Goal: Transaction & Acquisition: Subscribe to service/newsletter

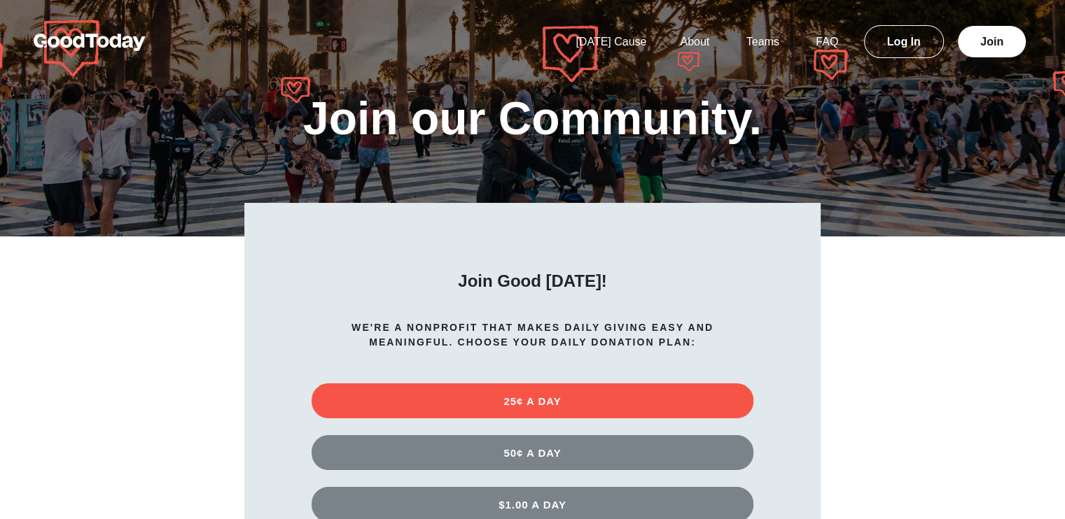
click at [86, 38] on img at bounding box center [90, 42] width 112 height 17
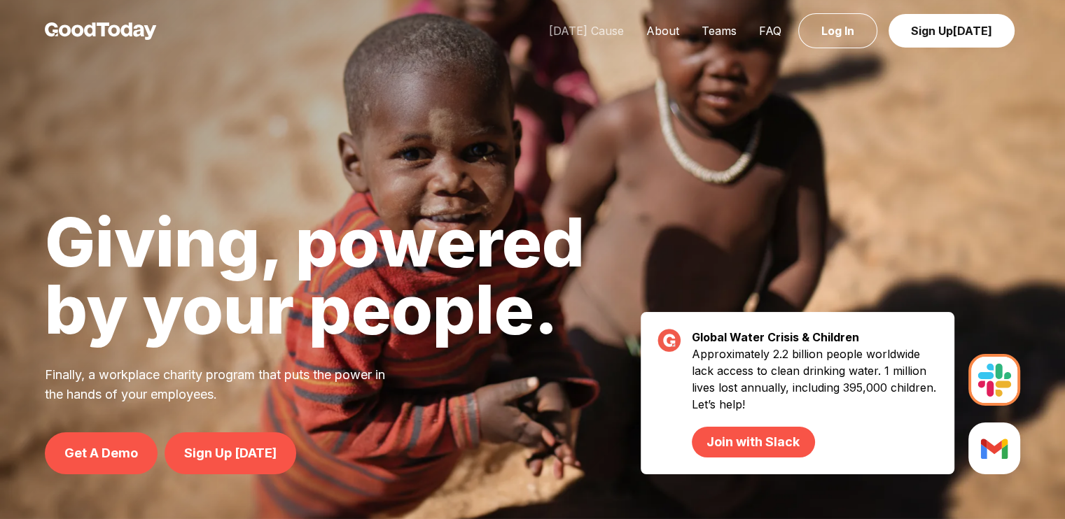
click at [596, 29] on link "[DATE] Cause" at bounding box center [586, 31] width 97 height 14
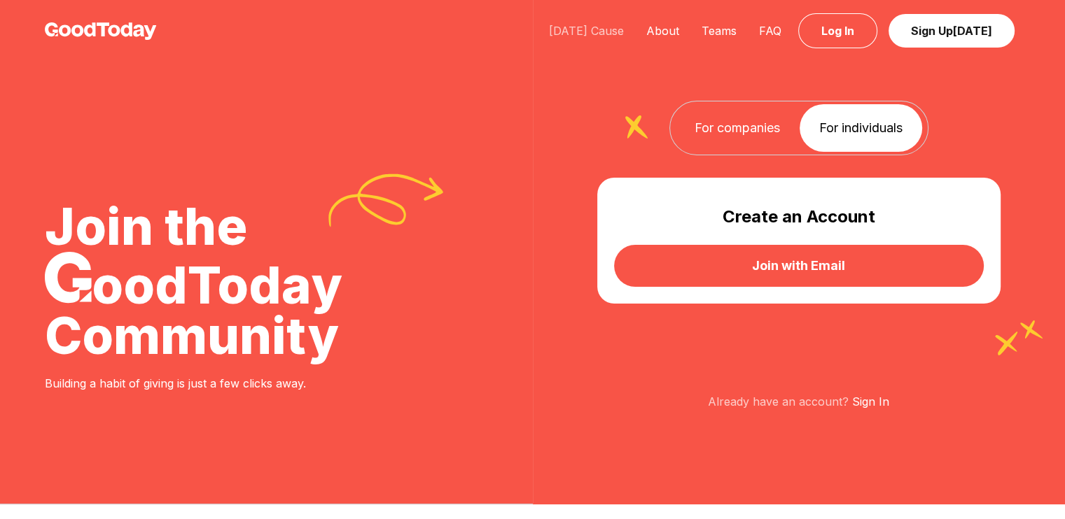
click at [610, 31] on link "[DATE] Cause" at bounding box center [586, 31] width 97 height 14
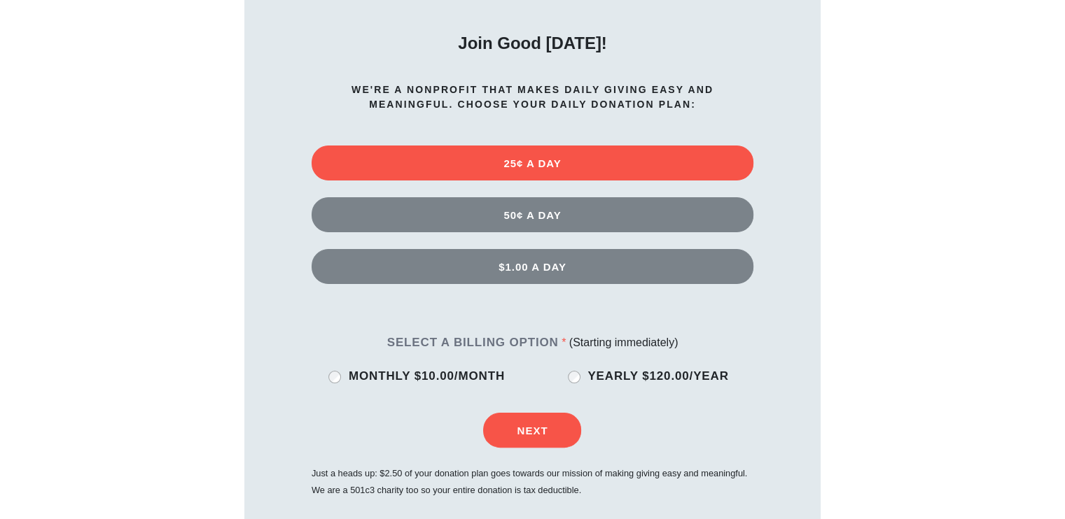
scroll to position [420, 0]
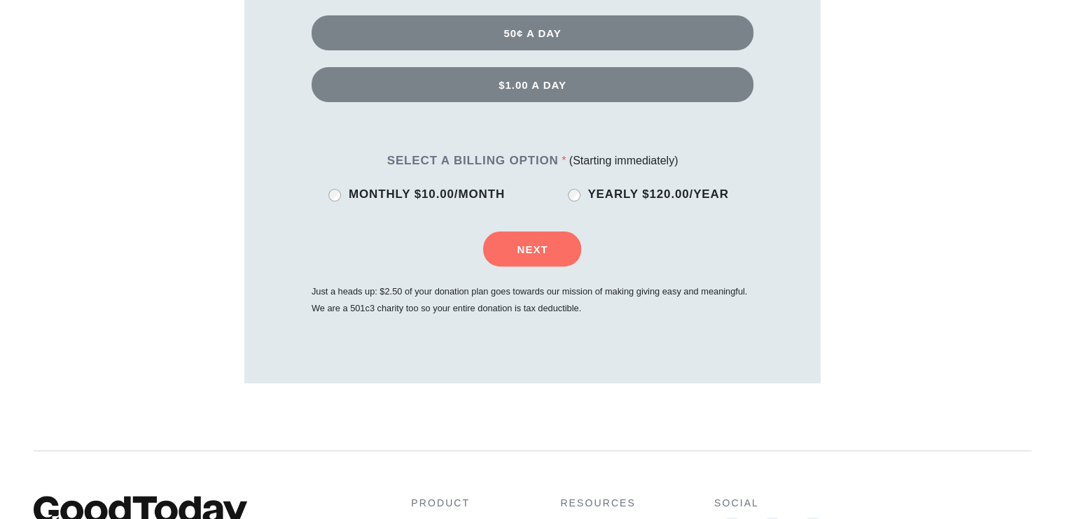
click at [545, 242] on button "Next" at bounding box center [532, 249] width 98 height 35
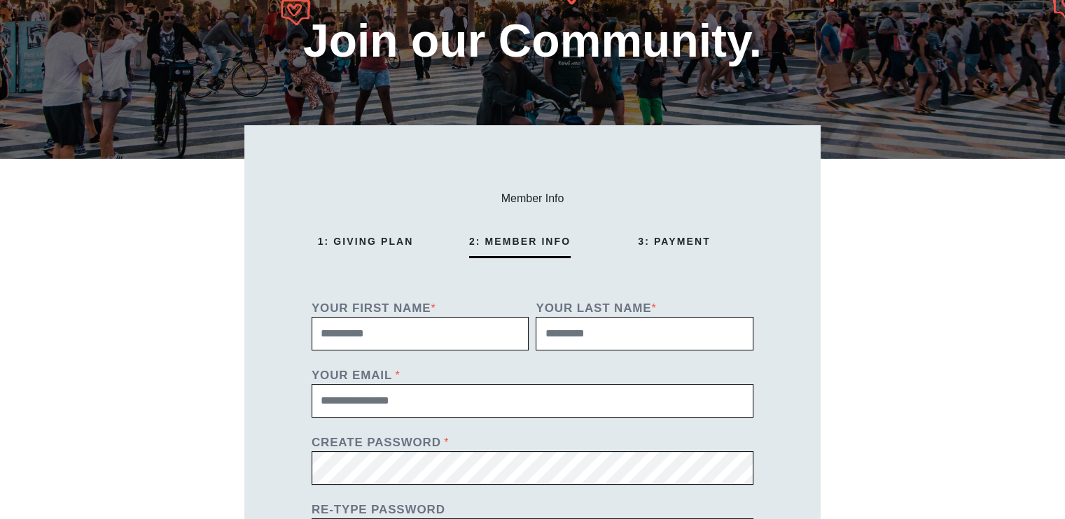
scroll to position [0, 0]
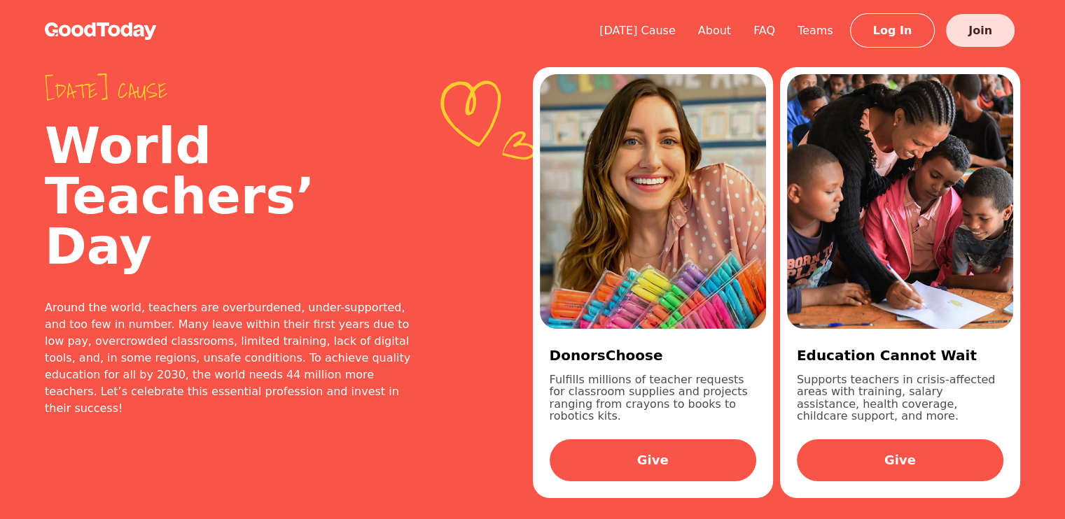
click at [971, 29] on link "Join" at bounding box center [980, 30] width 69 height 33
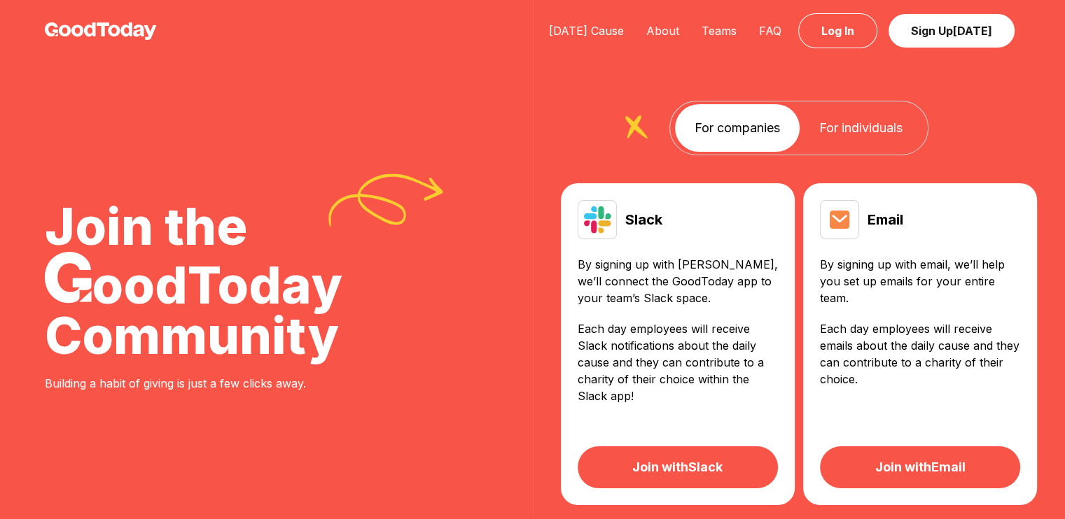
click at [859, 131] on link "For individuals" at bounding box center [860, 128] width 122 height 48
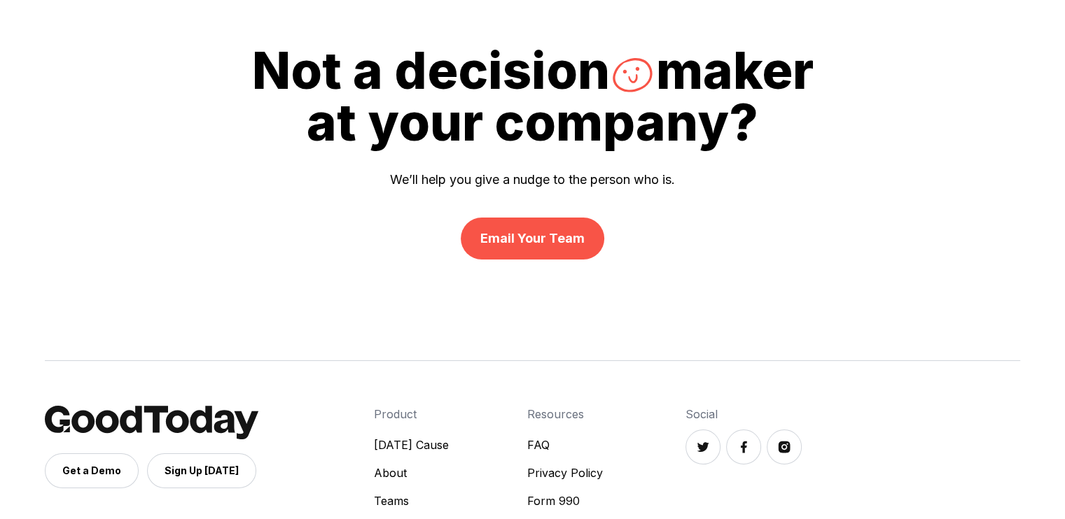
scroll to position [678, 0]
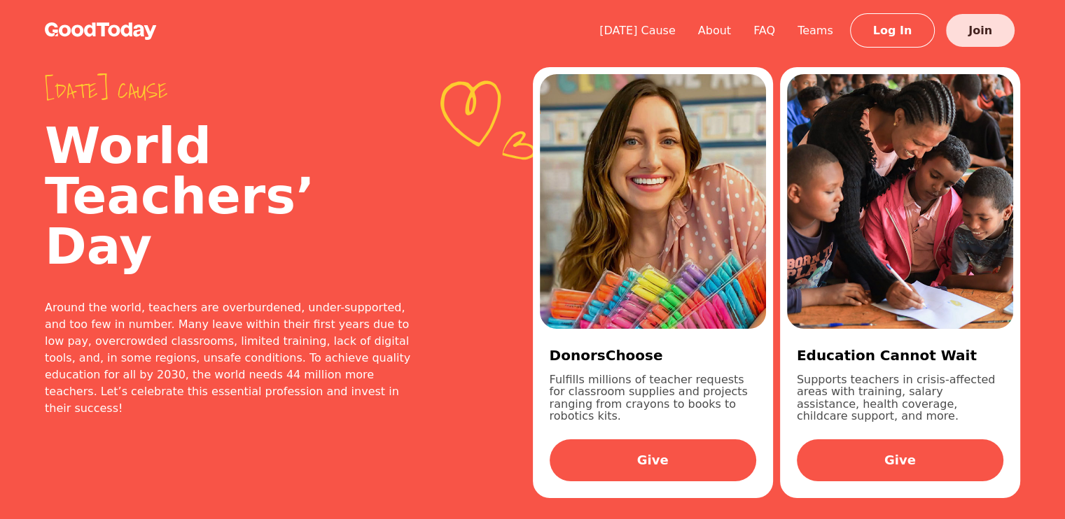
click at [954, 27] on link "Join" at bounding box center [980, 30] width 69 height 33
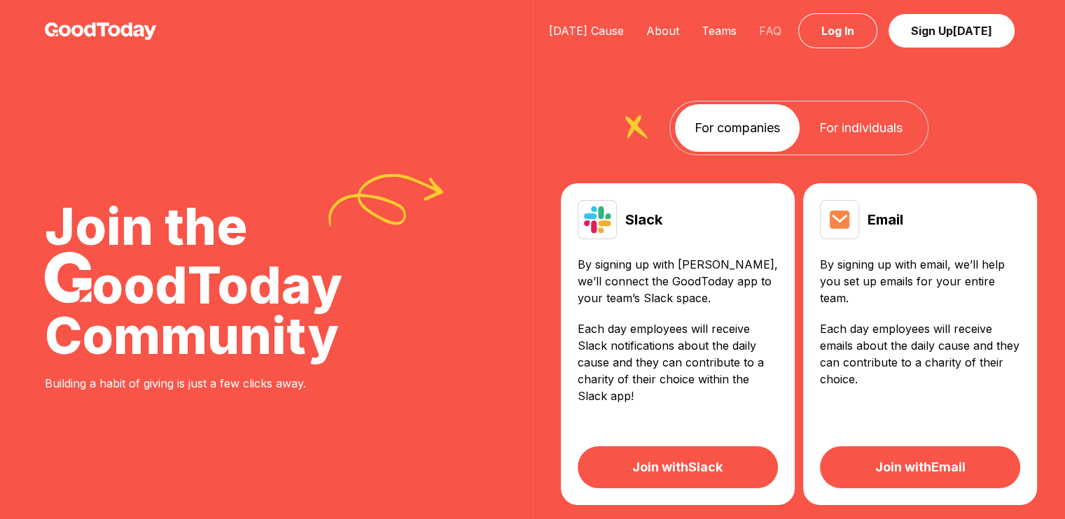
click at [773, 33] on link "FAQ" at bounding box center [769, 31] width 45 height 14
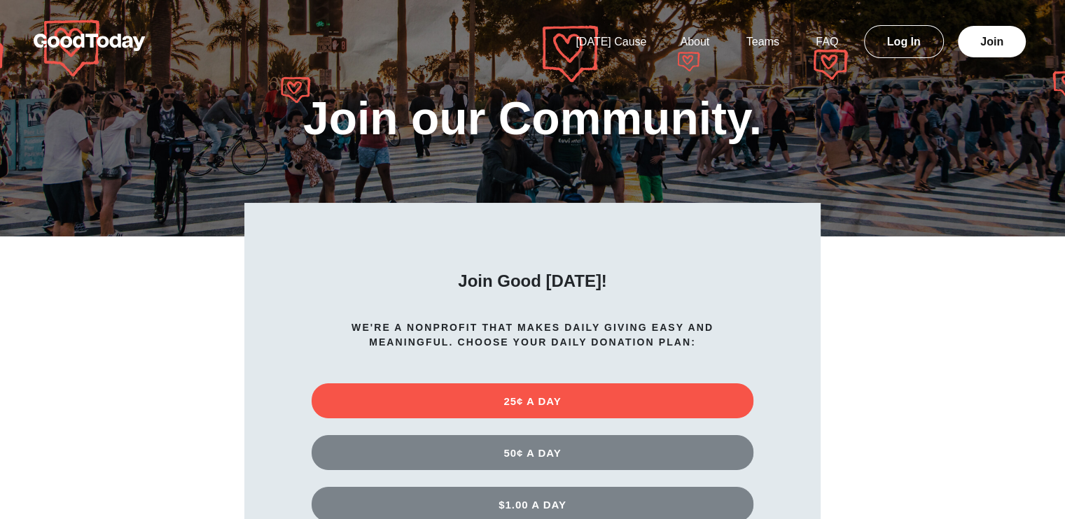
click at [90, 49] on img at bounding box center [90, 42] width 112 height 17
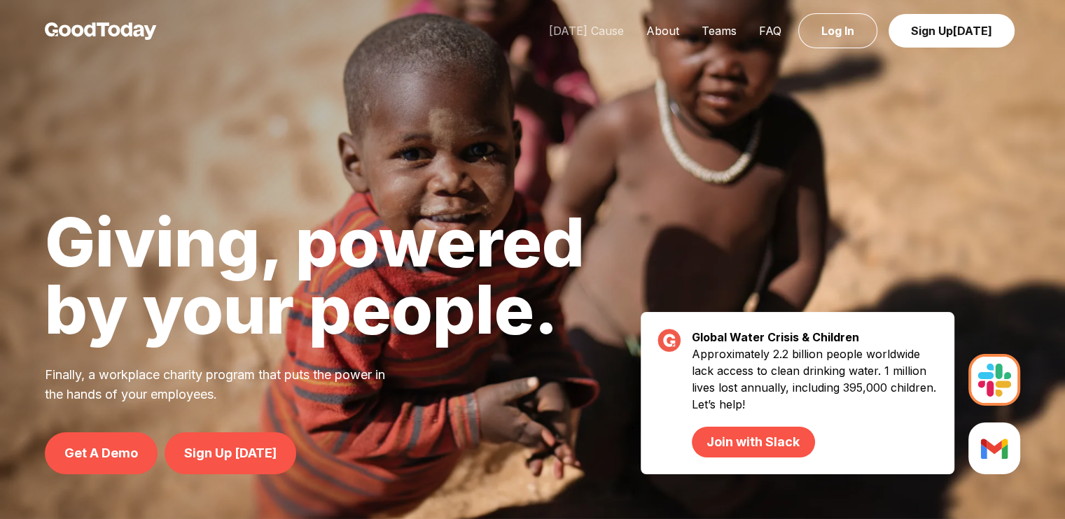
click at [566, 34] on link "[DATE] Cause" at bounding box center [586, 31] width 97 height 14
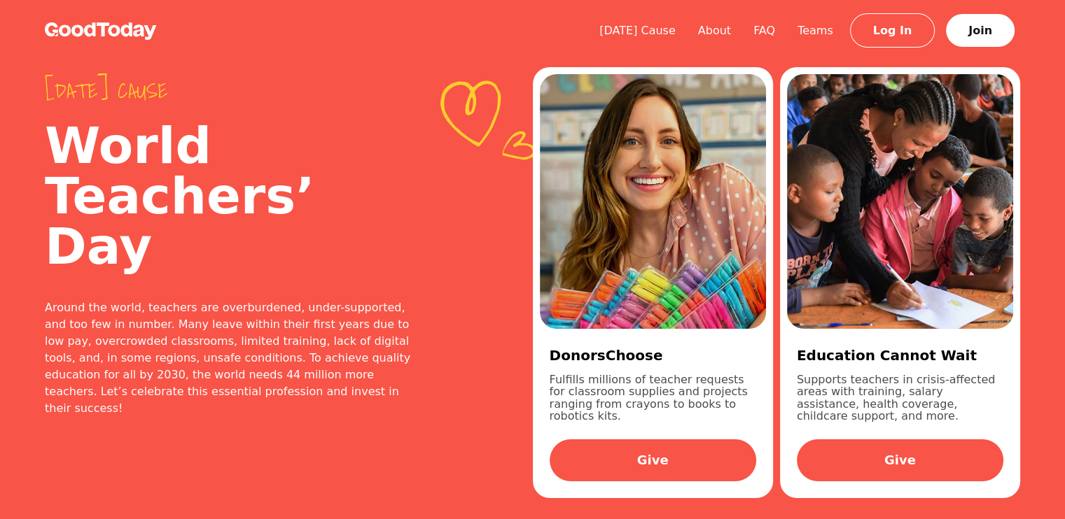
click at [74, 26] on img at bounding box center [101, 30] width 112 height 17
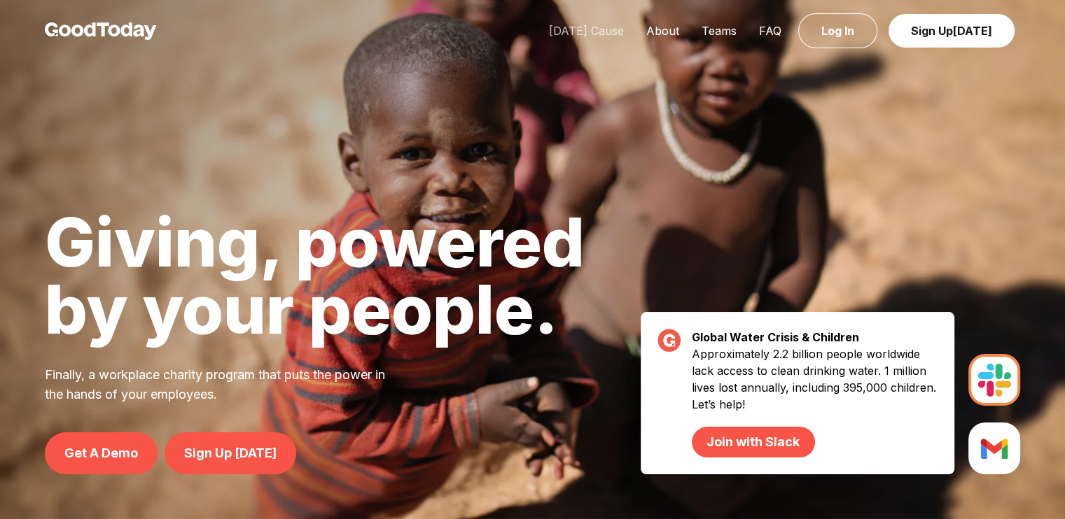
click at [575, 28] on link "[DATE] Cause" at bounding box center [586, 31] width 97 height 14
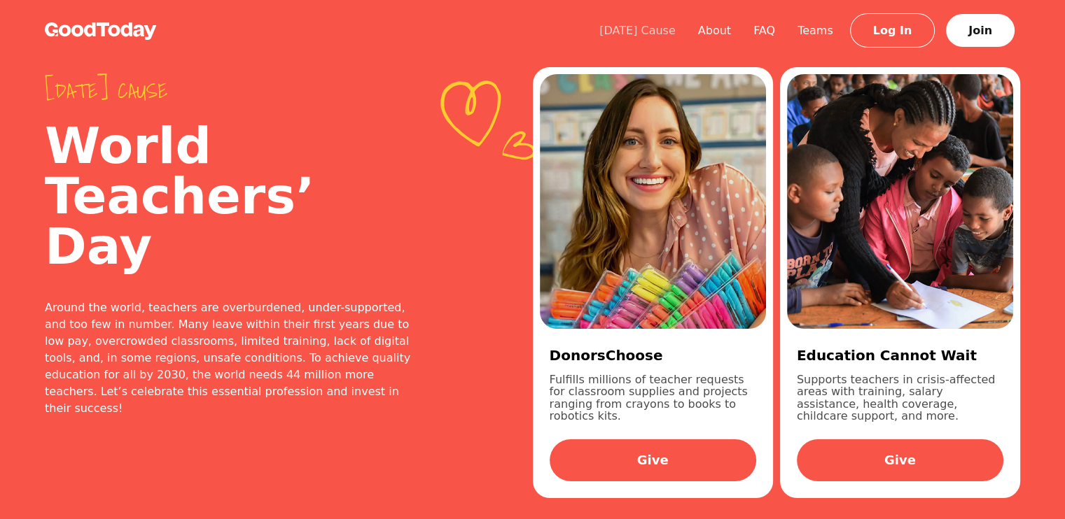
click at [645, 32] on link "[DATE] Cause" at bounding box center [637, 30] width 99 height 13
click at [94, 26] on img at bounding box center [101, 30] width 112 height 17
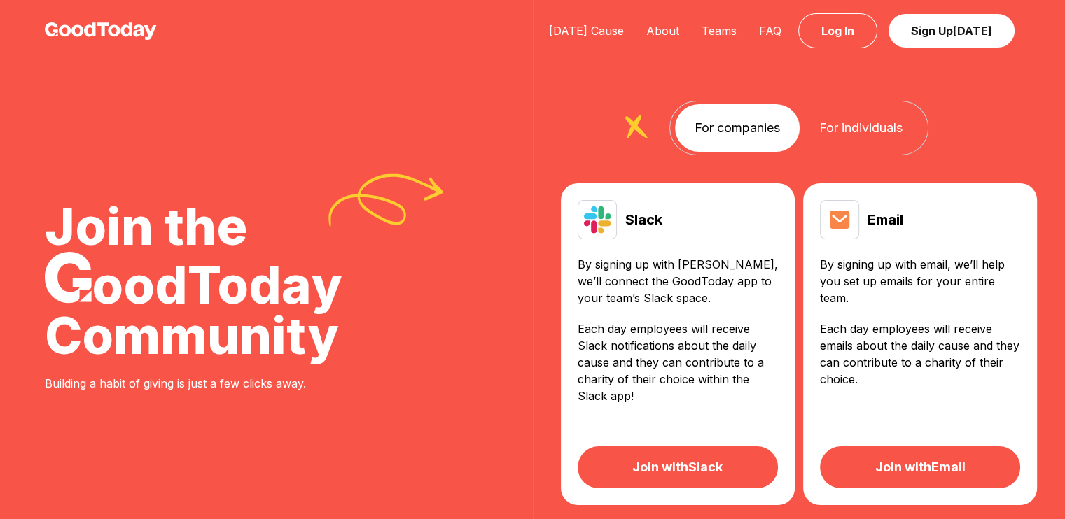
click at [137, 145] on div "Join the oodToday Community Building a habit of giving is just a few clicks awa…" at bounding box center [266, 322] width 533 height 645
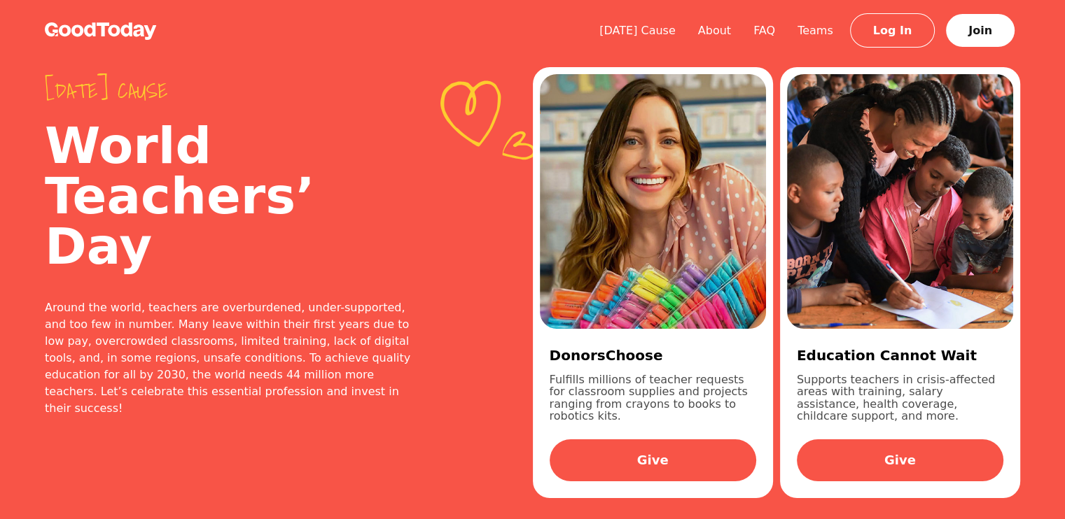
click at [22, 141] on div "Today's cause World Teachers’ Day Around the world, teachers are overburdened, …" at bounding box center [532, 283] width 1065 height 566
